Goal: Task Accomplishment & Management: Use online tool/utility

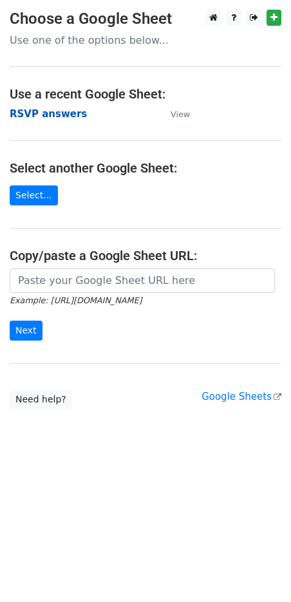
click at [42, 115] on strong "RSVP answers" at bounding box center [48, 114] width 77 height 12
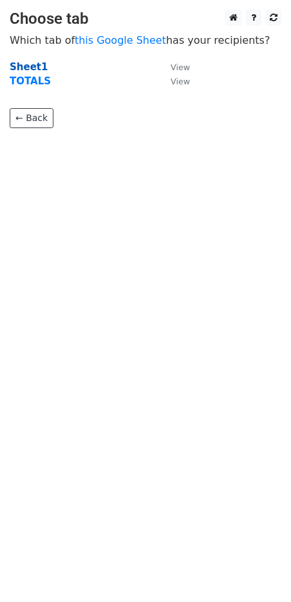
click at [32, 67] on strong "Sheet1" at bounding box center [29, 67] width 38 height 12
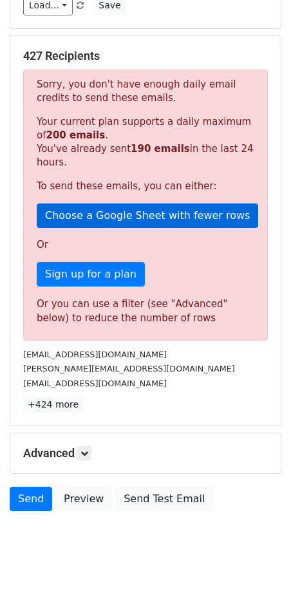
scroll to position [228, 0]
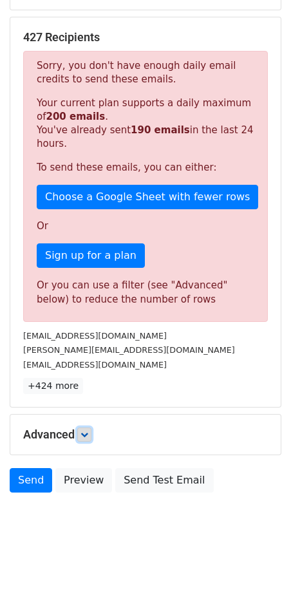
click at [83, 435] on icon at bounding box center [85, 435] width 8 height 8
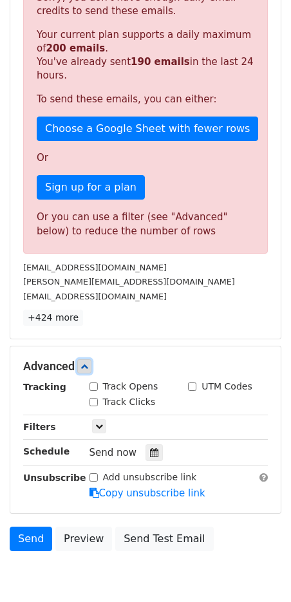
scroll to position [354, 0]
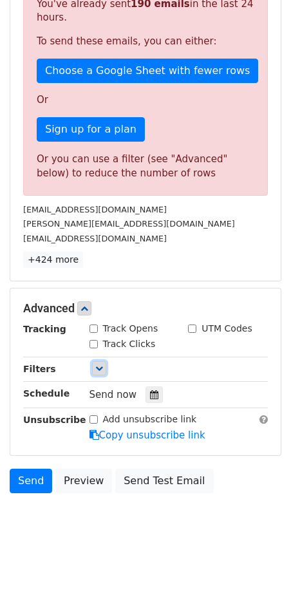
click at [97, 373] on link at bounding box center [99, 368] width 14 height 14
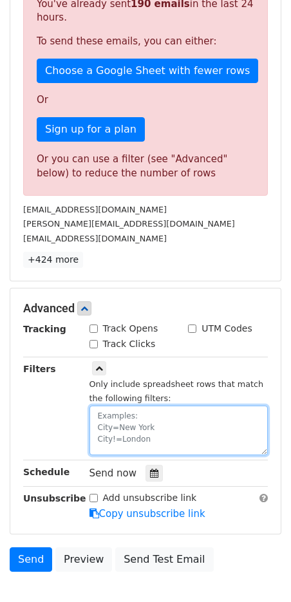
click at [104, 418] on textarea at bounding box center [179, 431] width 179 height 50
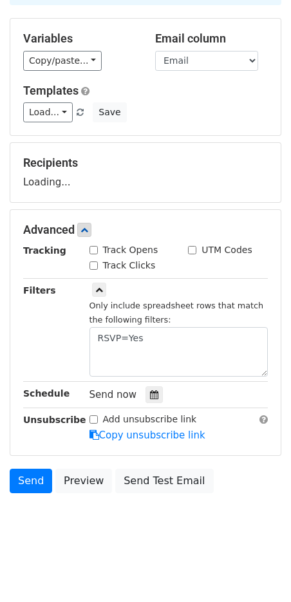
scroll to position [267, 0]
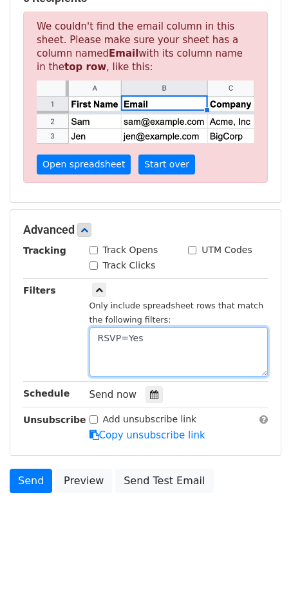
click at [180, 336] on textarea "RSVP=Yes" at bounding box center [179, 352] width 179 height 50
drag, startPoint x: 127, startPoint y: 338, endPoint x: 161, endPoint y: 338, distance: 34.1
click at [161, 338] on textarea "RSVP=Yes" at bounding box center [179, 352] width 179 height 50
paste textarea ", Count me in - I'll be there! Yes, I am bringing 1 guest."
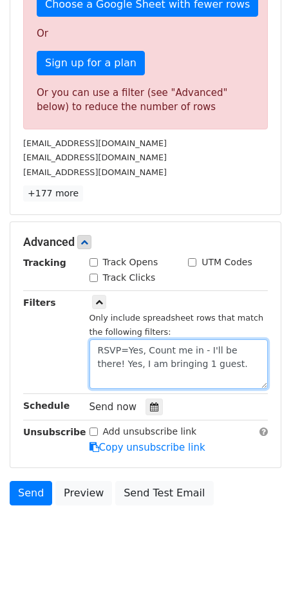
scroll to position [433, 0]
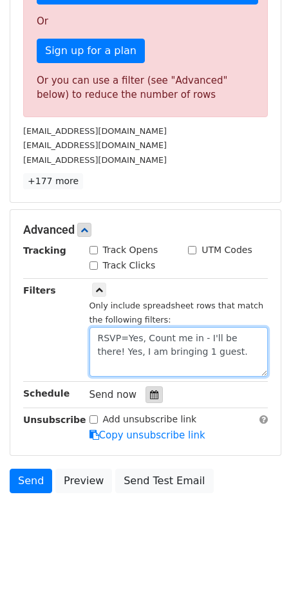
type textarea "RSVP=Yes, Count me in - I'll be there! Yes, I am bringing 1 guest."
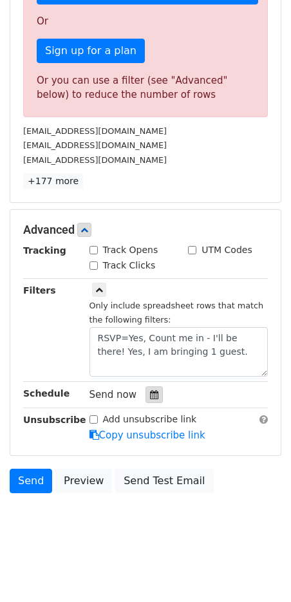
click at [150, 392] on icon at bounding box center [154, 394] width 8 height 9
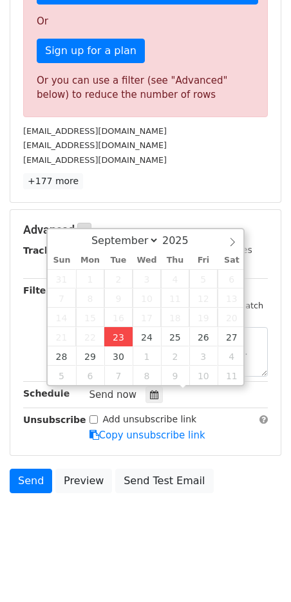
type input "2025-09-23 12:00"
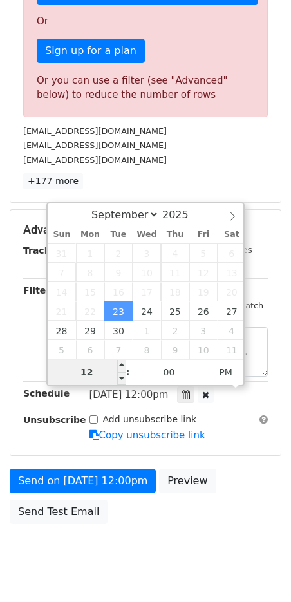
drag, startPoint x: 95, startPoint y: 371, endPoint x: 50, endPoint y: 374, distance: 45.2
click at [50, 374] on input "12" at bounding box center [87, 373] width 79 height 26
type input "5"
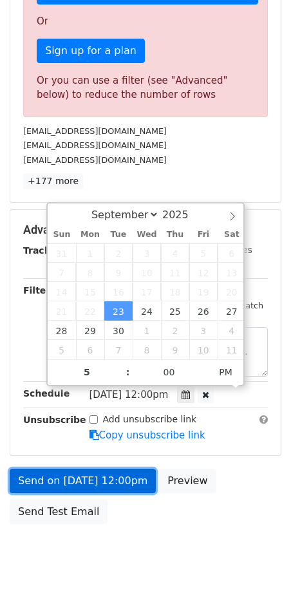
type input "2025-09-23 17:00"
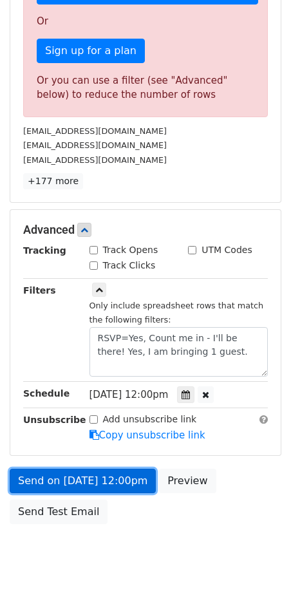
click at [138, 481] on link "Send on Sep 23 at 12:00pm" at bounding box center [83, 481] width 146 height 24
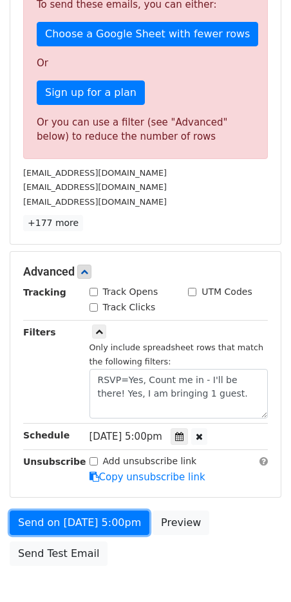
scroll to position [464, 0]
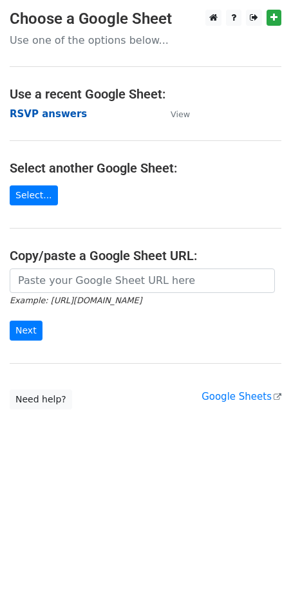
click at [70, 112] on strong "RSVP answers" at bounding box center [48, 114] width 77 height 12
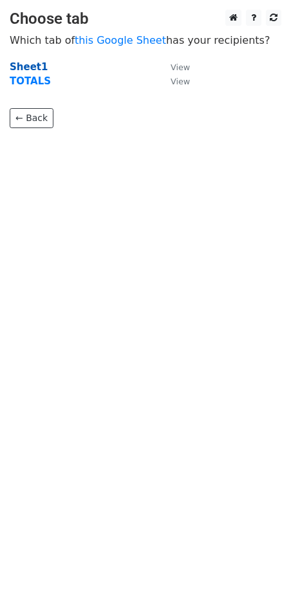
click at [32, 65] on strong "Sheet1" at bounding box center [29, 67] width 38 height 12
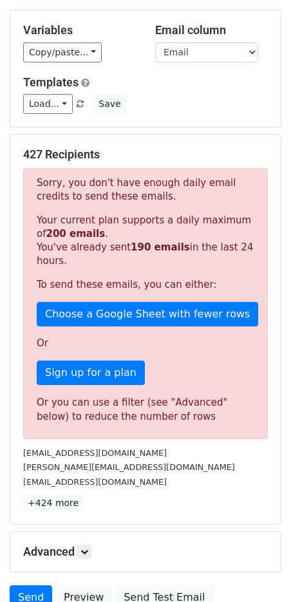
scroll to position [121, 0]
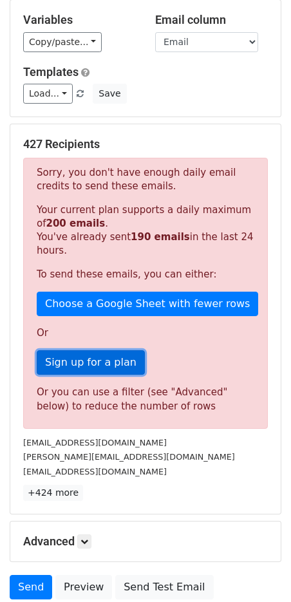
click at [84, 363] on link "Sign up for a plan" at bounding box center [91, 363] width 108 height 24
click at [91, 363] on link "Sign up for a plan" at bounding box center [91, 363] width 108 height 24
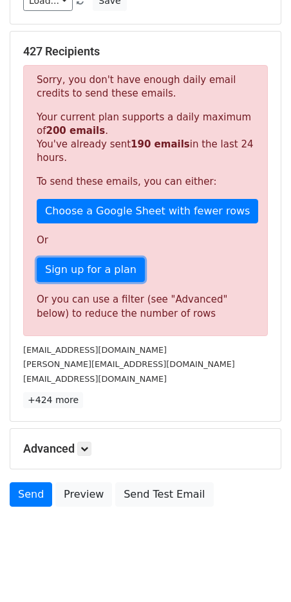
scroll to position [228, 0]
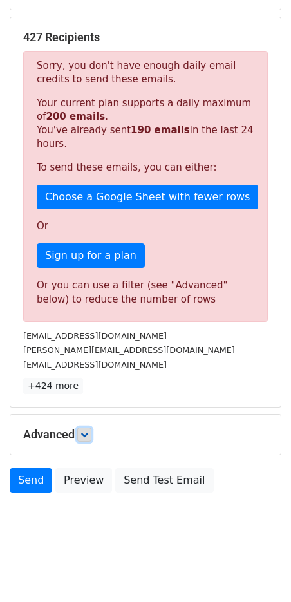
click at [84, 433] on icon at bounding box center [85, 435] width 8 height 8
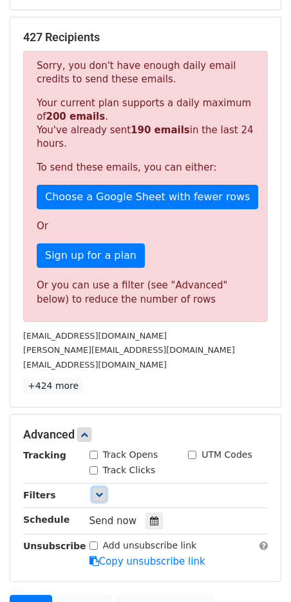
click at [99, 490] on link at bounding box center [99, 495] width 14 height 14
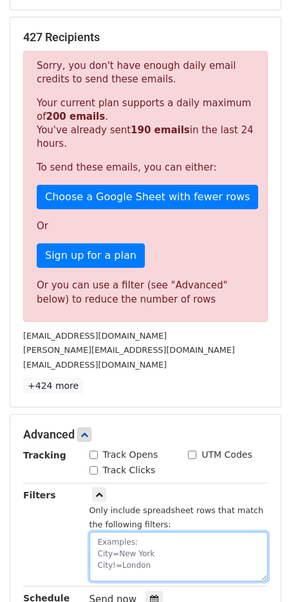
click at [126, 553] on textarea at bounding box center [179, 557] width 179 height 50
paste textarea "Yes, Count me in - I'll be there! Yes, I am bringing 1 guest."
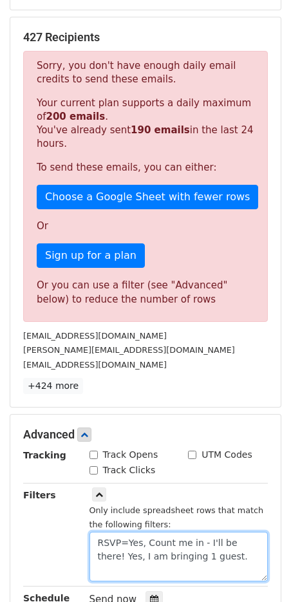
scroll to position [102, 0]
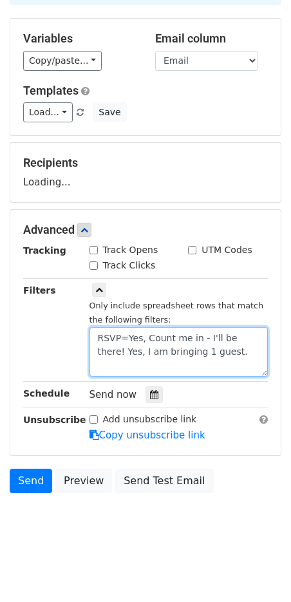
type textarea "RSVP=Yes, Count me in - I'll be there! Yes, I am bringing 1 guest."
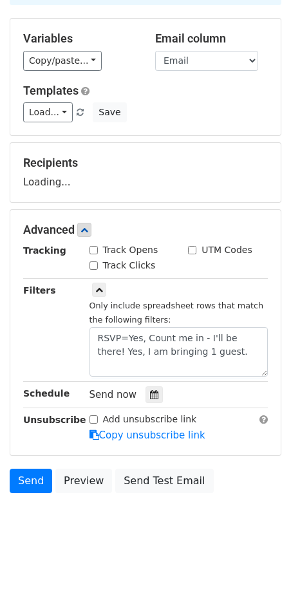
click at [171, 540] on body "New Campaign Daily emails left: 10 Google Sheet: RSVP answers 1. Write your ema…" at bounding box center [145, 229] width 291 height 644
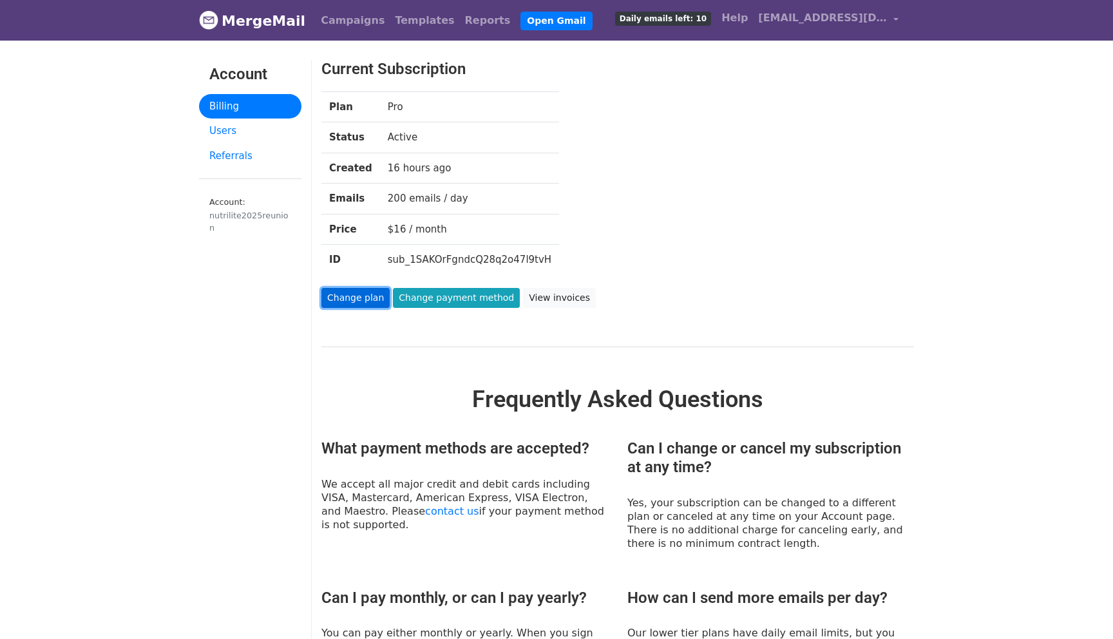
click at [359, 298] on link "Change plan" at bounding box center [356, 298] width 68 height 20
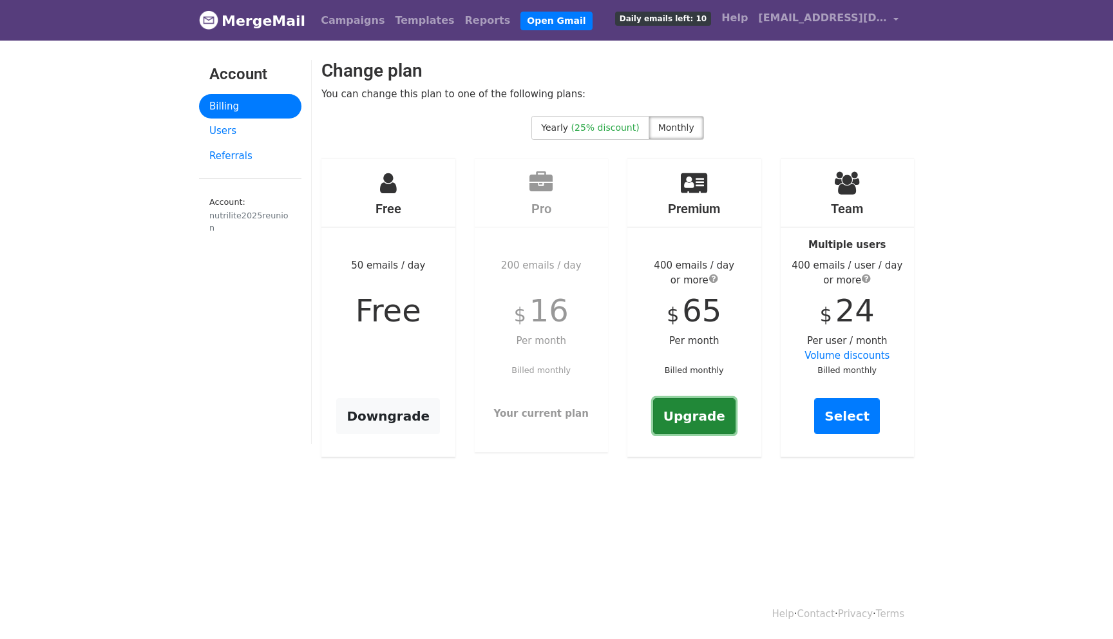
click at [680, 410] on link "Upgrade" at bounding box center [694, 416] width 82 height 36
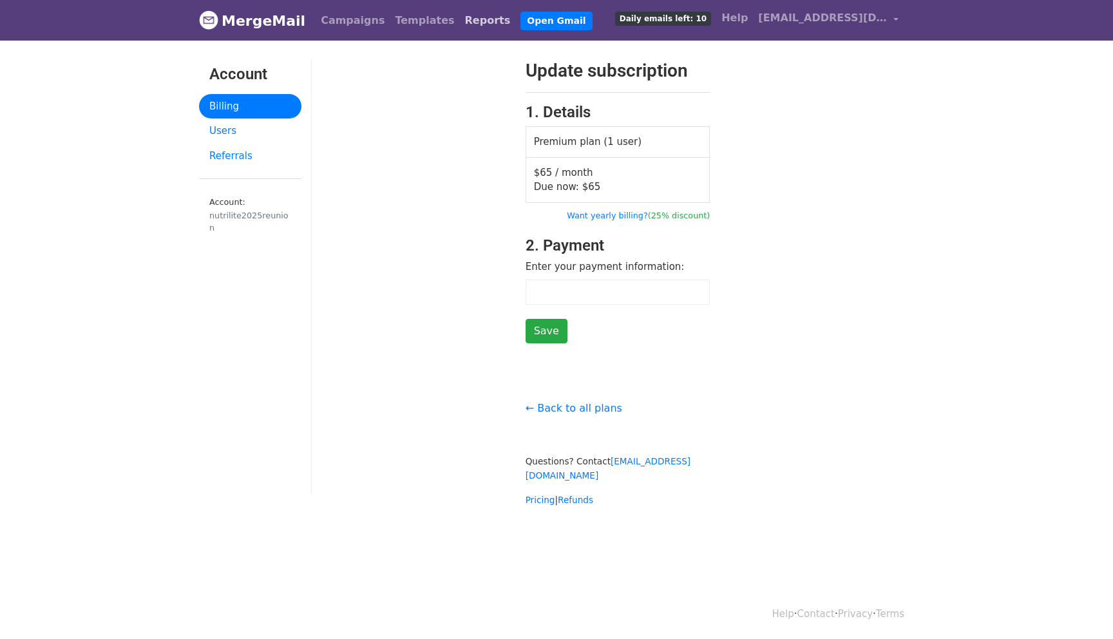
click at [460, 23] on link "Reports" at bounding box center [488, 21] width 56 height 26
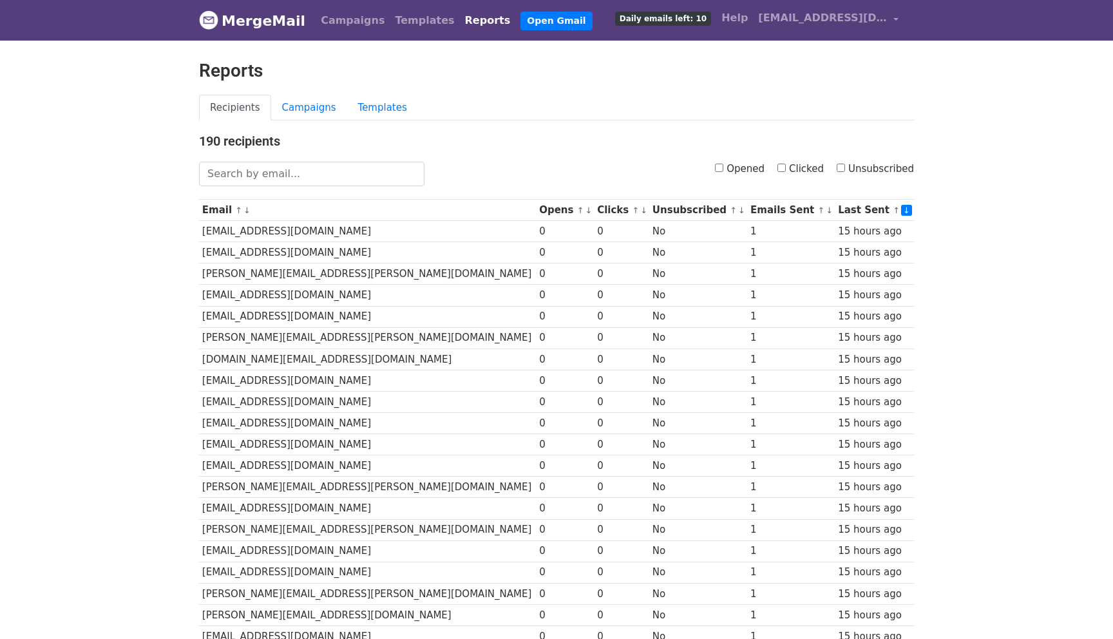
click at [406, 24] on link "Templates" at bounding box center [425, 21] width 70 height 26
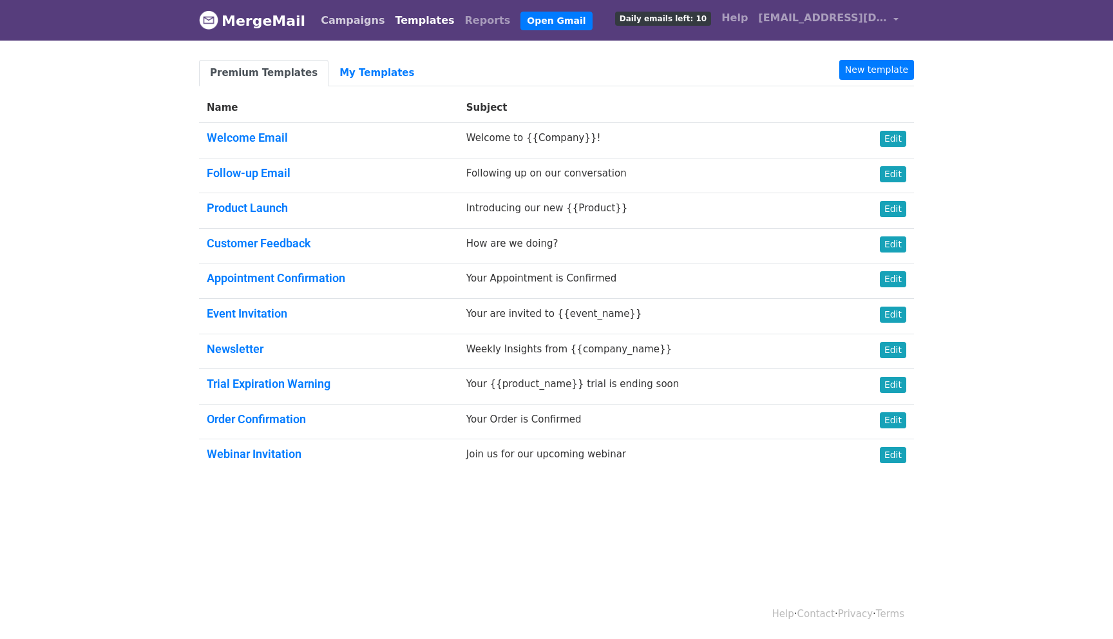
click at [350, 23] on link "Campaigns" at bounding box center [353, 21] width 74 height 26
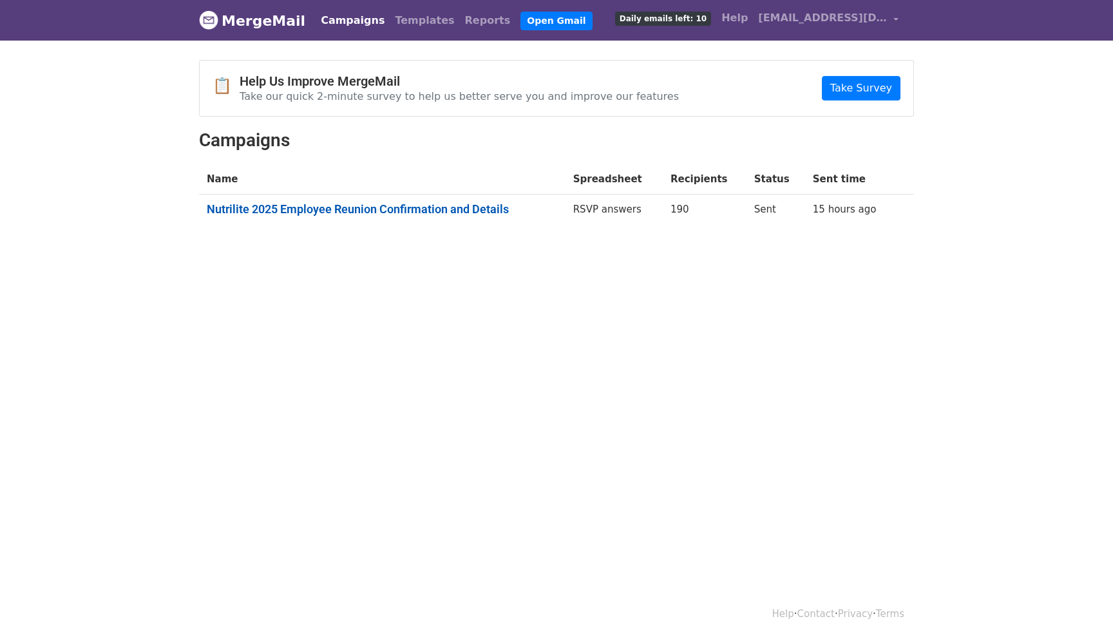
click at [506, 207] on link "Nutrilite 2025 Employee Reunion Confirmation and Details" at bounding box center [382, 209] width 351 height 14
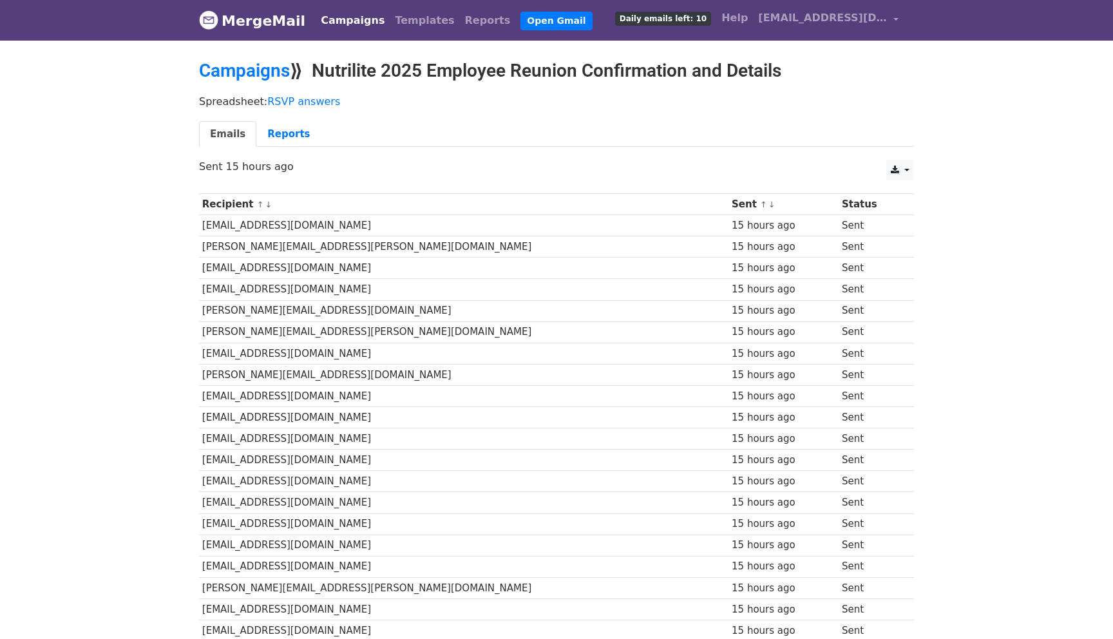
click at [732, 228] on div "15 hours ago" at bounding box center [784, 225] width 104 height 15
click at [276, 17] on link "MergeMail" at bounding box center [252, 20] width 106 height 27
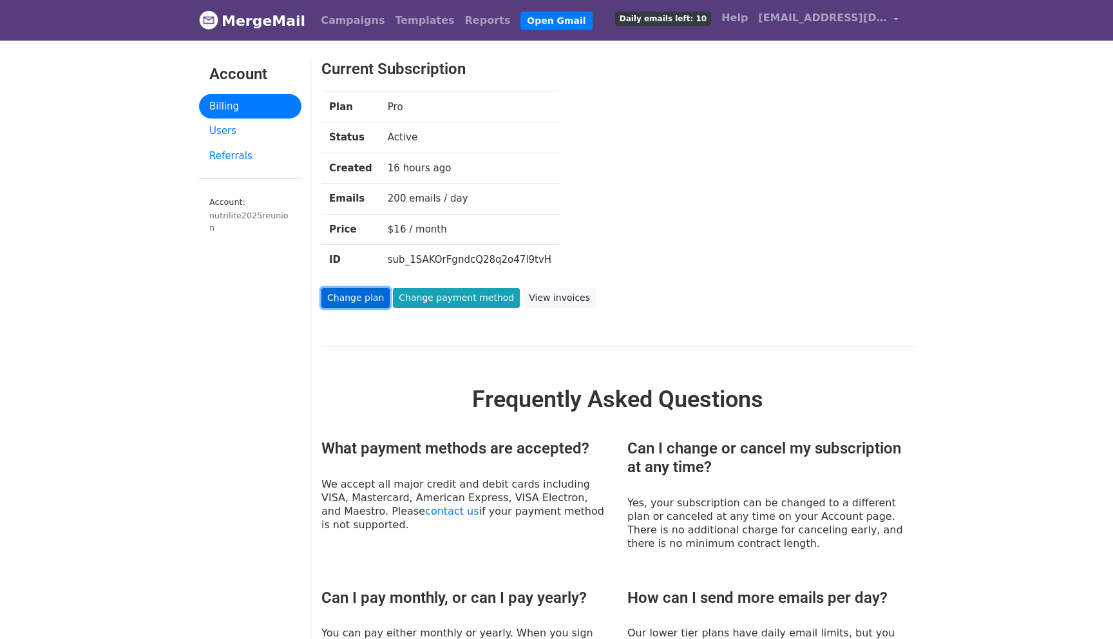
click at [367, 302] on link "Change plan" at bounding box center [356, 298] width 68 height 20
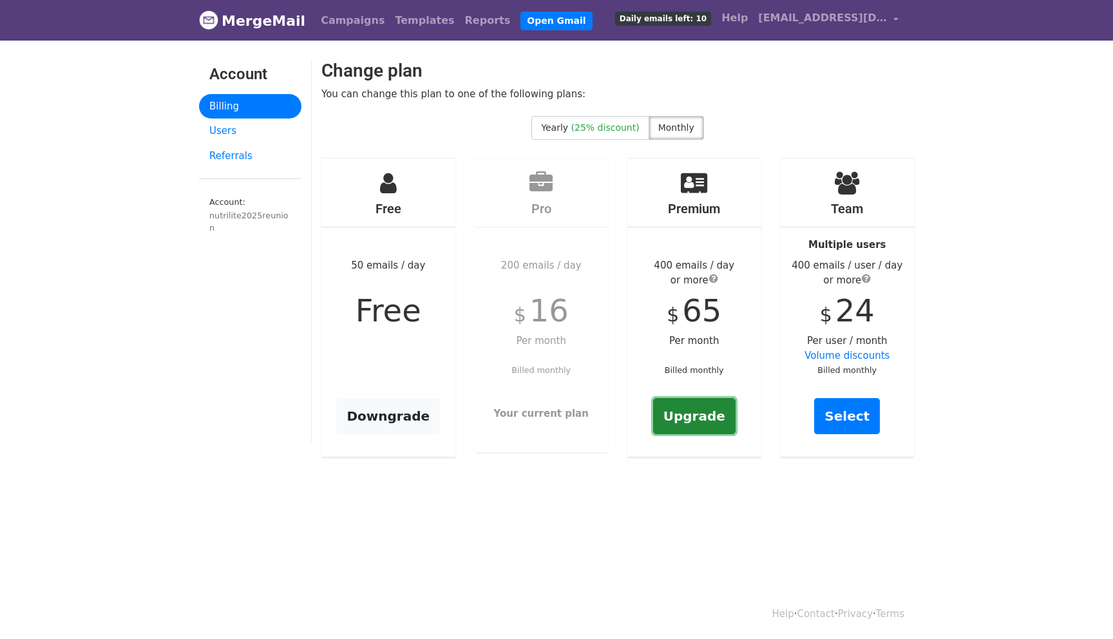
click at [713, 416] on link "Upgrade" at bounding box center [694, 416] width 82 height 36
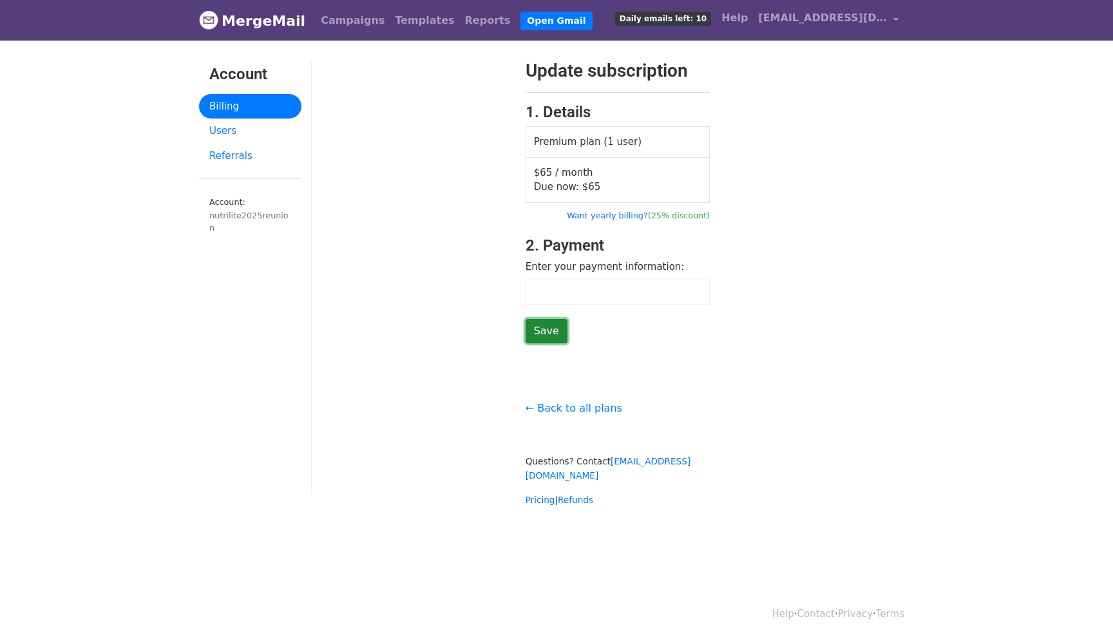
click at [537, 334] on input "Save" at bounding box center [547, 331] width 42 height 24
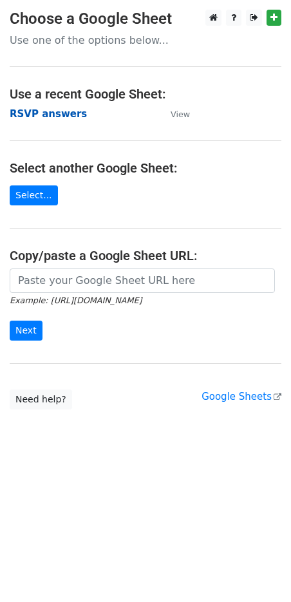
click at [39, 113] on strong "RSVP answers" at bounding box center [48, 114] width 77 height 12
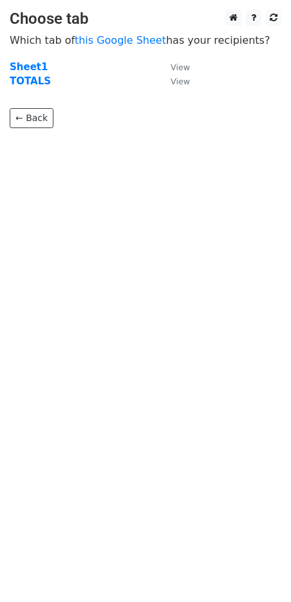
click at [195, 166] on body "Choose tab Which tab of this Google Sheet has your recipients? Sheet1 View TOTA…" at bounding box center [145, 95] width 291 height 170
click at [34, 63] on strong "Sheet1" at bounding box center [29, 67] width 38 height 12
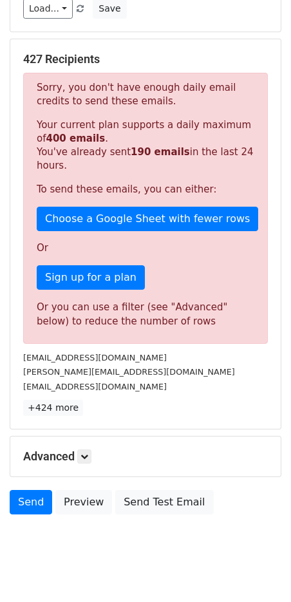
scroll to position [228, 0]
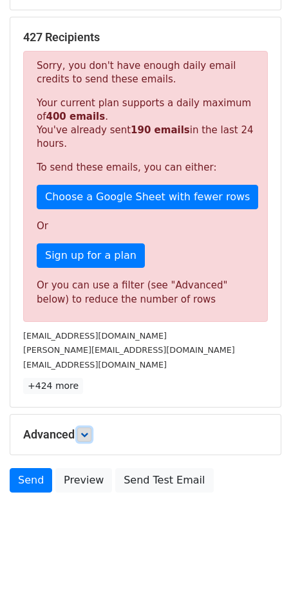
click at [84, 428] on link at bounding box center [84, 435] width 14 height 14
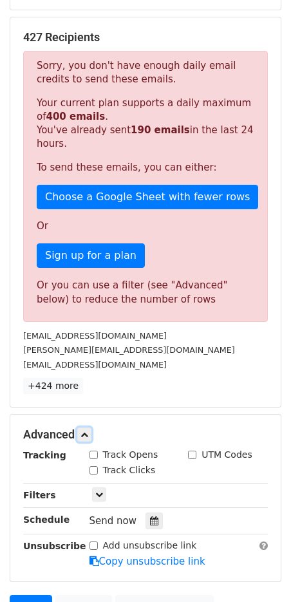
scroll to position [354, 0]
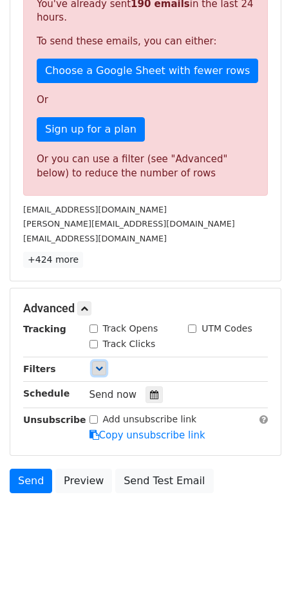
click at [101, 366] on icon at bounding box center [99, 369] width 8 height 8
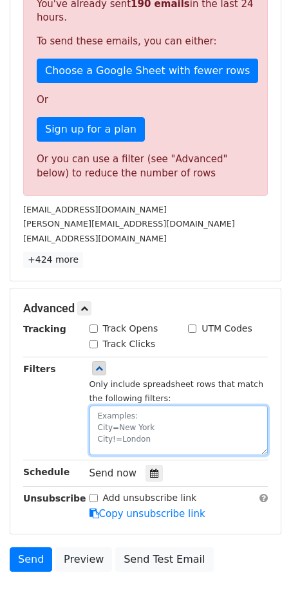
click at [107, 421] on textarea at bounding box center [179, 431] width 179 height 50
paste textarea "Yes, Count me in - I'll be there! Yes, I am bringing 1 guest."
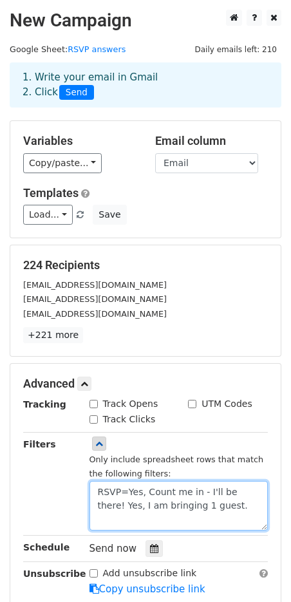
scroll to position [154, 0]
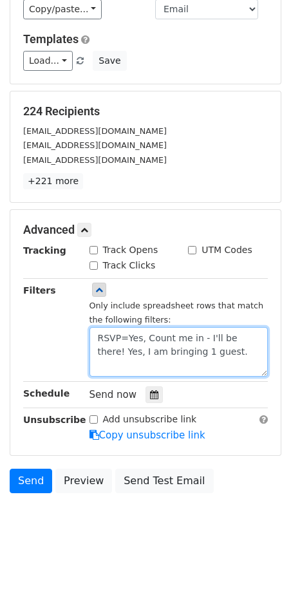
type textarea "RSVP=Yes, Count me in - I'll be there! Yes, I am bringing 1 guest."
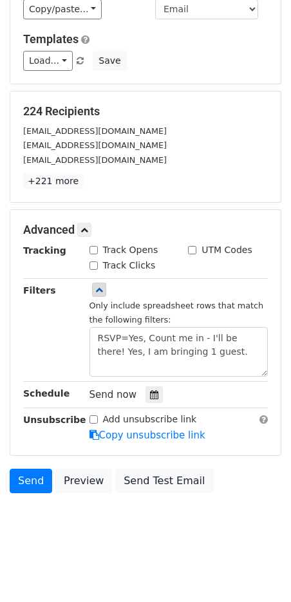
click at [95, 420] on input "Add unsubscribe link" at bounding box center [94, 420] width 8 height 8
checkbox input "true"
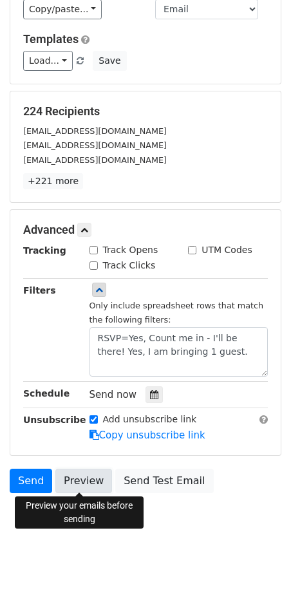
click at [86, 481] on link "Preview" at bounding box center [83, 481] width 57 height 24
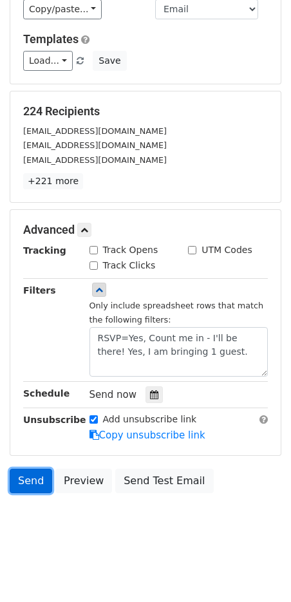
click at [24, 474] on link "Send" at bounding box center [31, 481] width 43 height 24
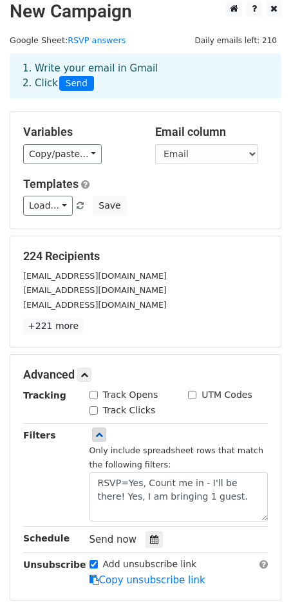
scroll to position [0, 0]
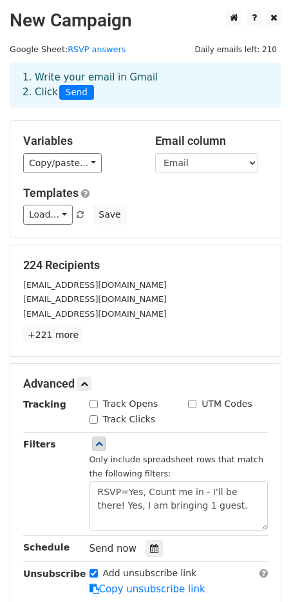
click at [90, 406] on input "Track Opens" at bounding box center [94, 404] width 8 height 8
checkbox input "true"
click at [93, 418] on input "Track Clicks" at bounding box center [94, 420] width 8 height 8
checkbox input "true"
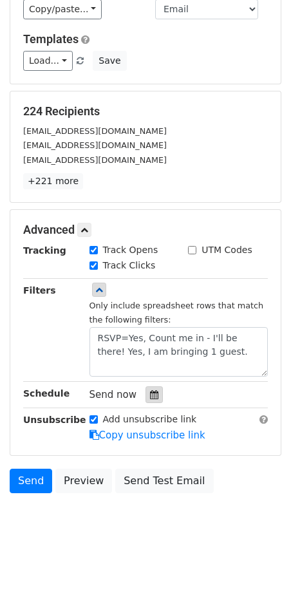
click at [151, 392] on icon at bounding box center [154, 394] width 8 height 9
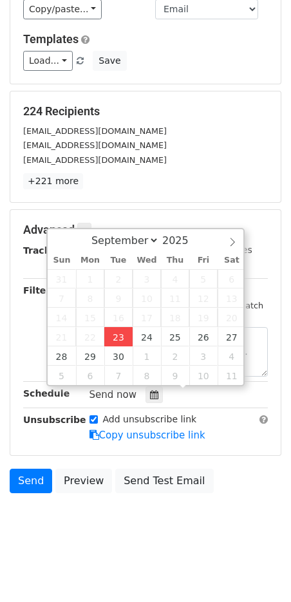
type input "2025-09-23 12:00"
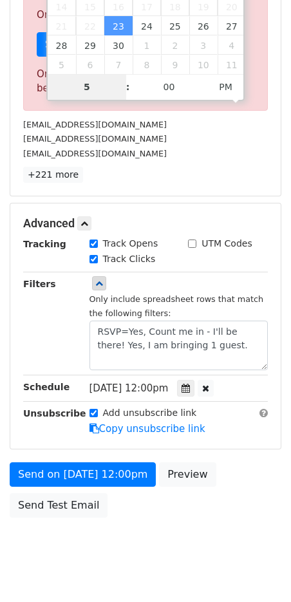
scroll to position [464, 0]
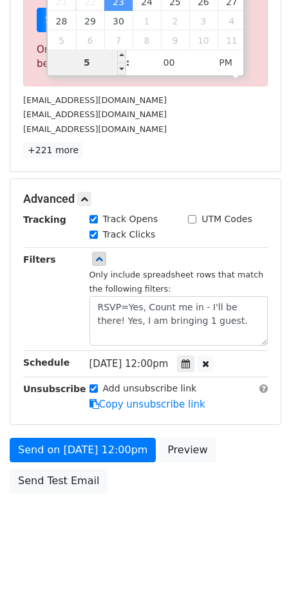
click at [92, 60] on input "5" at bounding box center [87, 63] width 79 height 26
type input "5"
type input "2025-09-23 17:00"
type input "05"
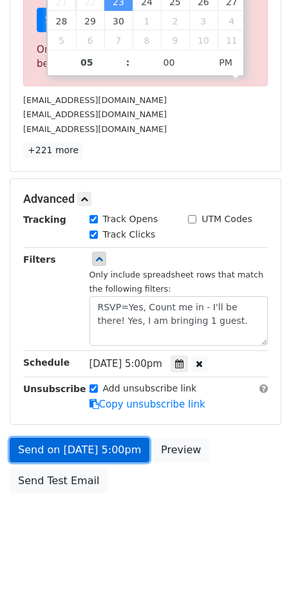
click at [113, 451] on link "Send on Sep 23 at 5:00pm" at bounding box center [80, 450] width 140 height 24
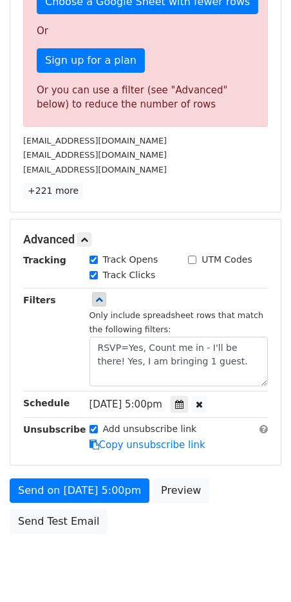
scroll to position [441, 0]
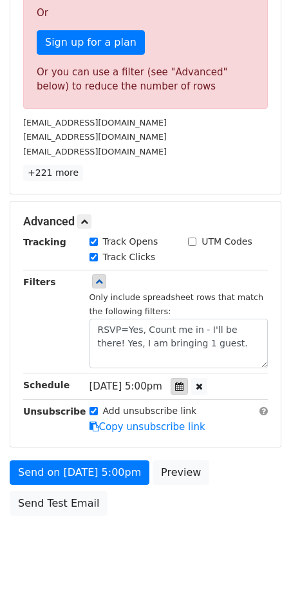
click at [184, 387] on icon at bounding box center [179, 386] width 8 height 9
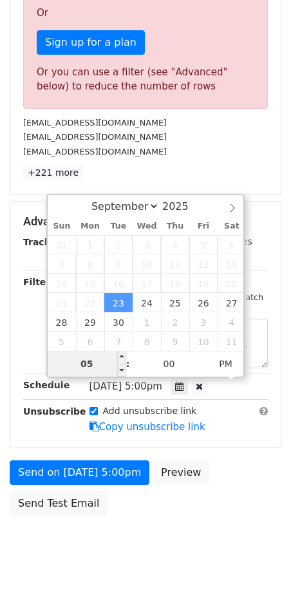
click at [89, 363] on input "05" at bounding box center [87, 364] width 79 height 26
type input "2025-09-23 18:00"
type input "06"
click at [119, 359] on span at bounding box center [121, 357] width 9 height 13
type input "2025-09-23 19:00"
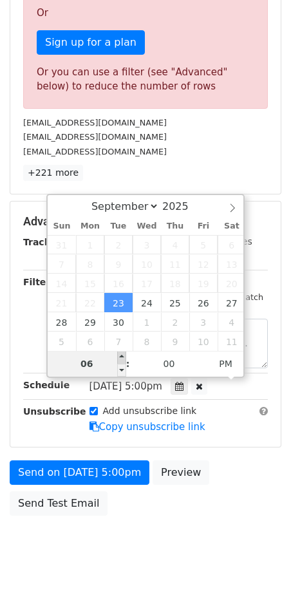
type input "07"
click at [119, 359] on body "New Campaign Daily emails left: 210 Google Sheet: RSVP answers 1. Write your em…" at bounding box center [145, 71] width 291 height 1006
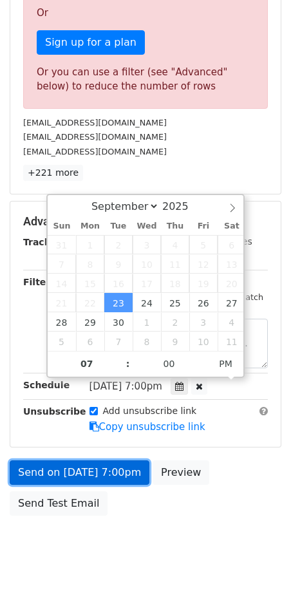
click at [82, 470] on link "Send on Sep 23 at 7:00pm" at bounding box center [80, 473] width 140 height 24
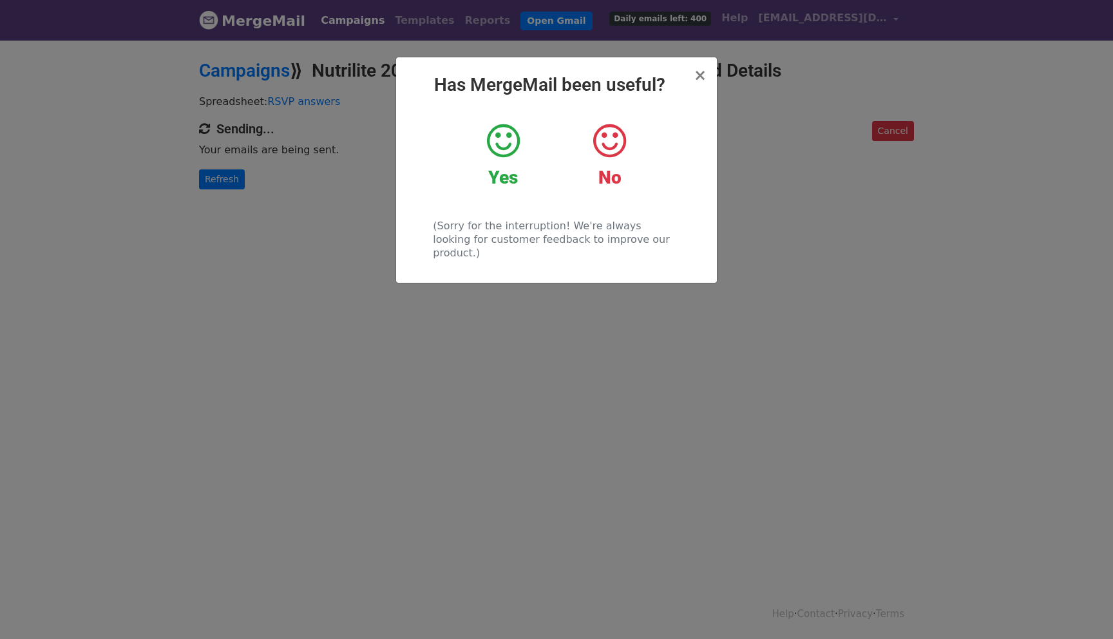
click at [506, 139] on icon at bounding box center [503, 141] width 33 height 39
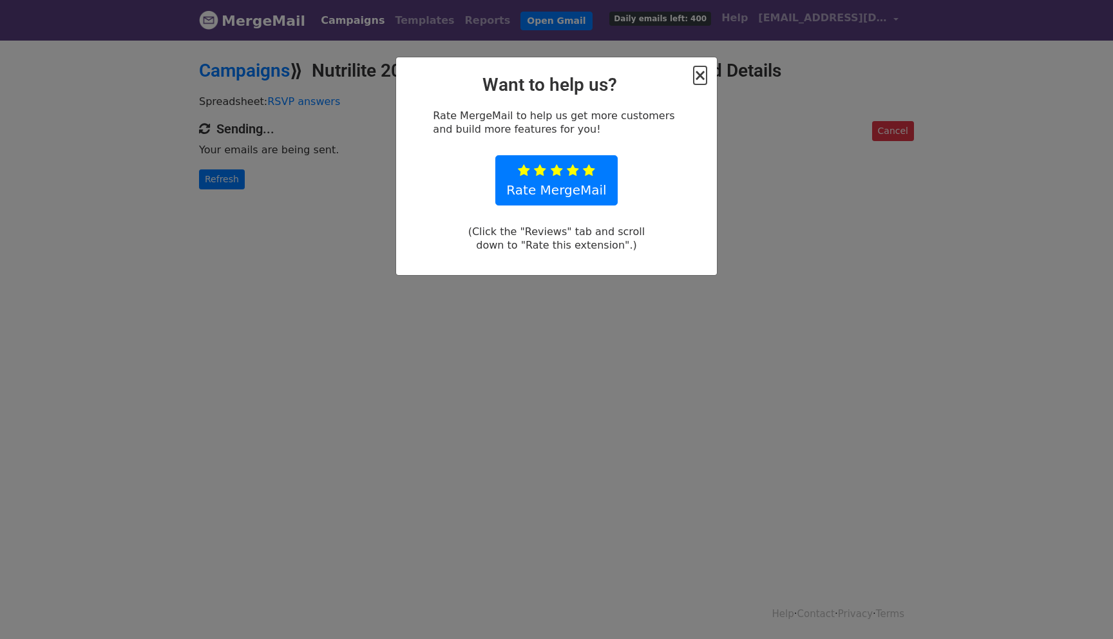
click at [701, 77] on span "×" at bounding box center [700, 75] width 13 height 18
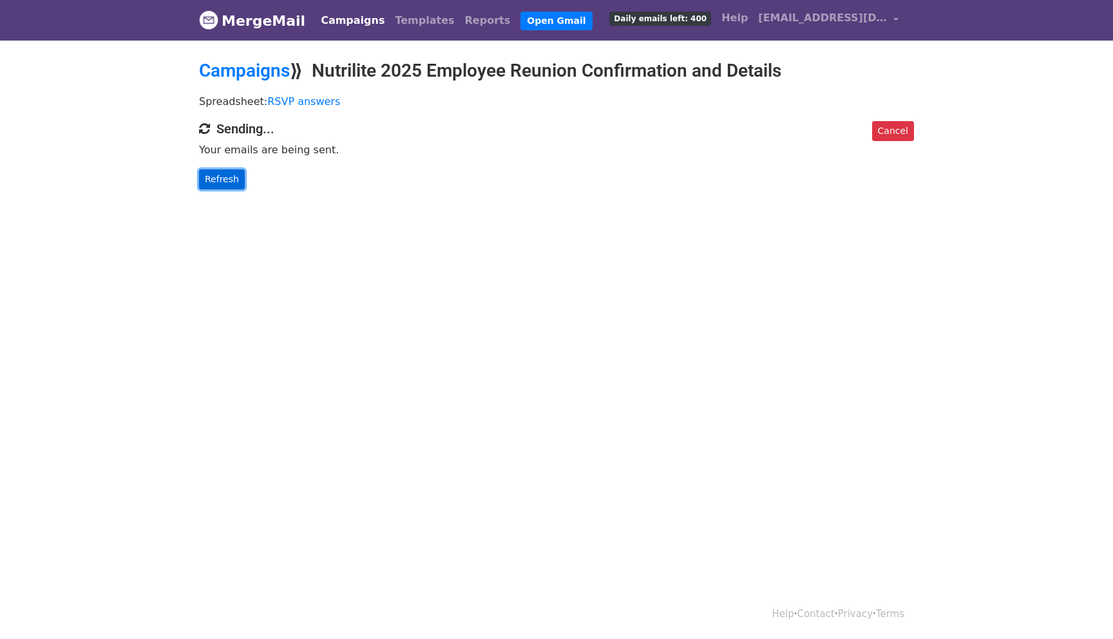
click at [224, 174] on link "Refresh" at bounding box center [222, 179] width 46 height 20
